Goal: Task Accomplishment & Management: Manage account settings

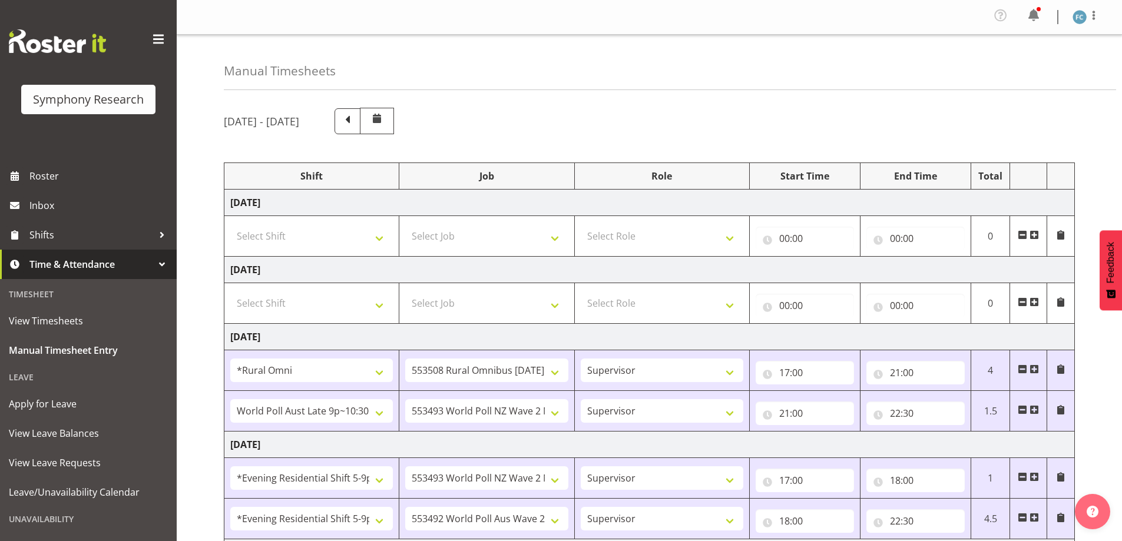
select select "57853"
select select "10536"
select select "57511"
select select "10527"
select select "48116"
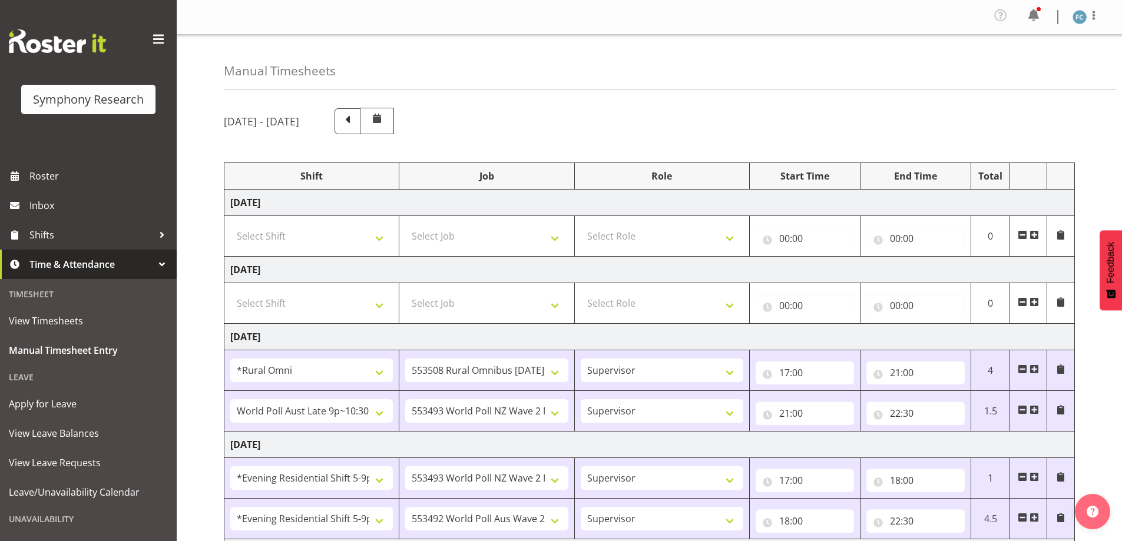
select select "10527"
select select "48116"
select select "10499"
select select "81335"
select select "10527"
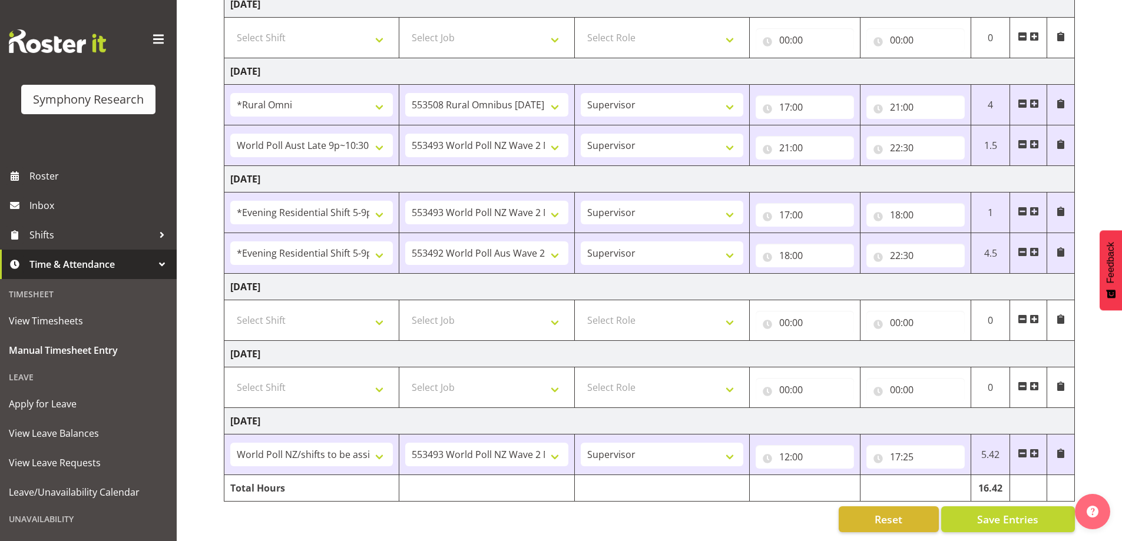
scroll to position [274, 0]
click at [141, 237] on span "Shifts" at bounding box center [91, 235] width 124 height 18
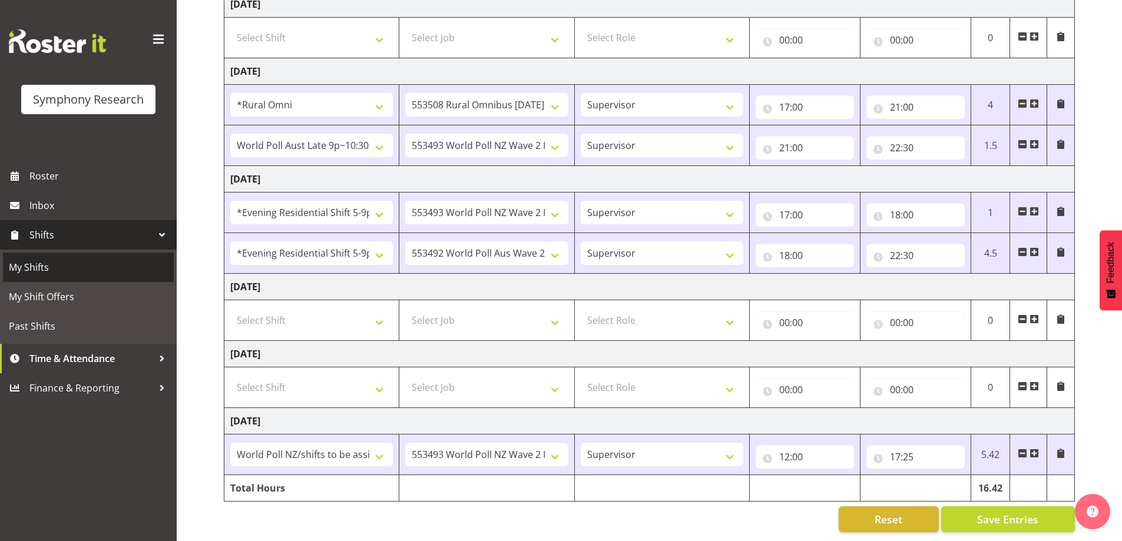
click at [142, 263] on span "My Shifts" at bounding box center [88, 268] width 159 height 18
